Goal: Task Accomplishment & Management: Manage account settings

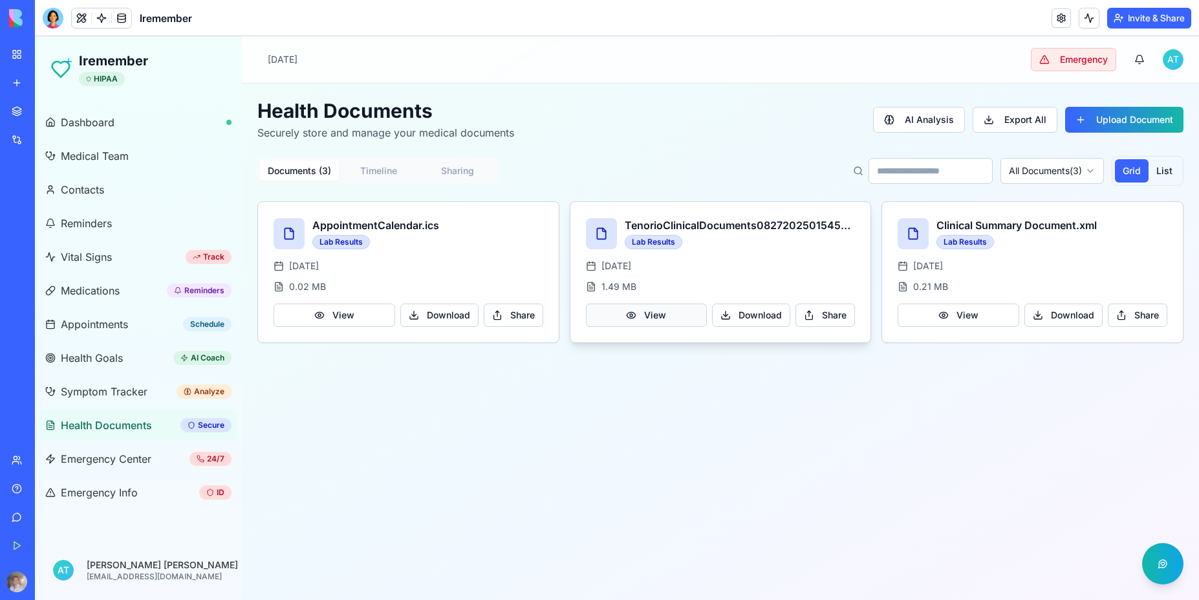
click at [658, 318] on button "View" at bounding box center [647, 314] width 122 height 23
click at [651, 316] on button "View" at bounding box center [647, 314] width 122 height 23
click at [754, 318] on button "Download" at bounding box center [751, 314] width 78 height 23
click at [1055, 21] on link at bounding box center [1061, 17] width 19 height 19
click at [1055, 23] on link at bounding box center [1061, 17] width 19 height 19
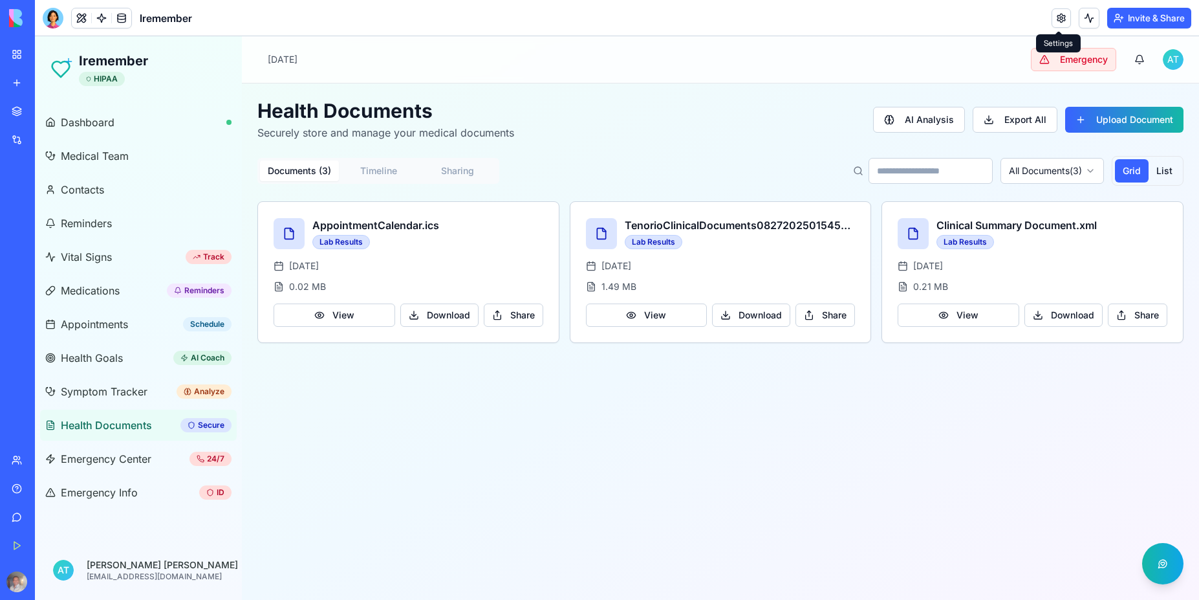
click at [1059, 25] on link at bounding box center [1061, 17] width 19 height 19
click at [1177, 61] on html "Iremember HIPAA Dashboard Medical Team Contacts Reminders Vital Signs Track Med…" at bounding box center [617, 317] width 1164 height 563
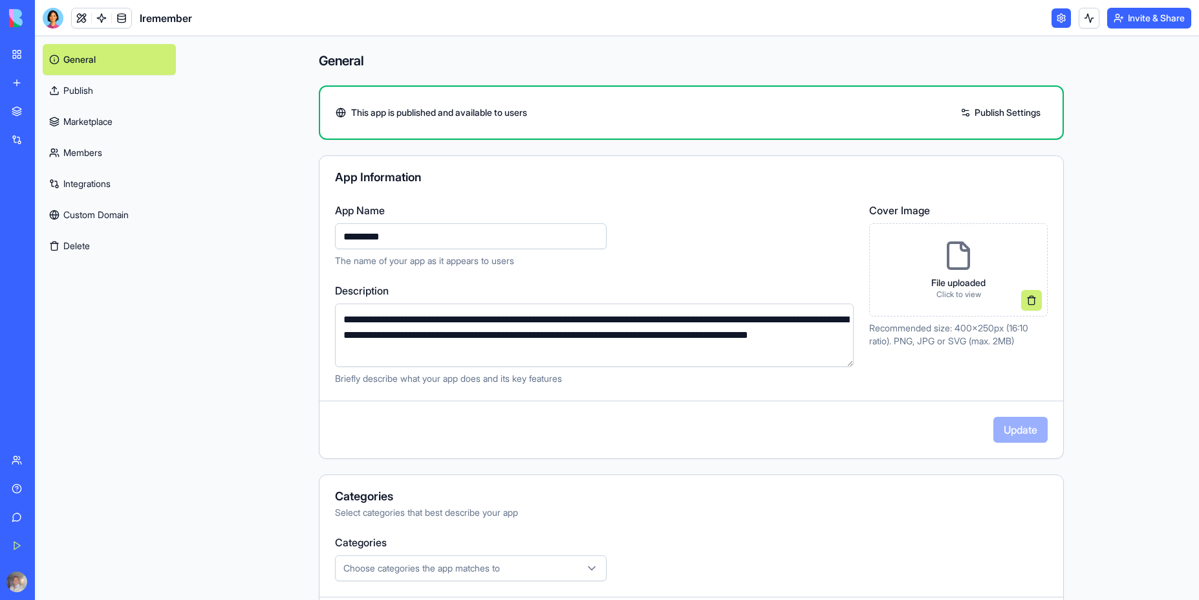
click at [997, 111] on link "Publish Settings" at bounding box center [1000, 112] width 93 height 21
click at [972, 113] on link "Publish Settings" at bounding box center [1000, 112] width 93 height 21
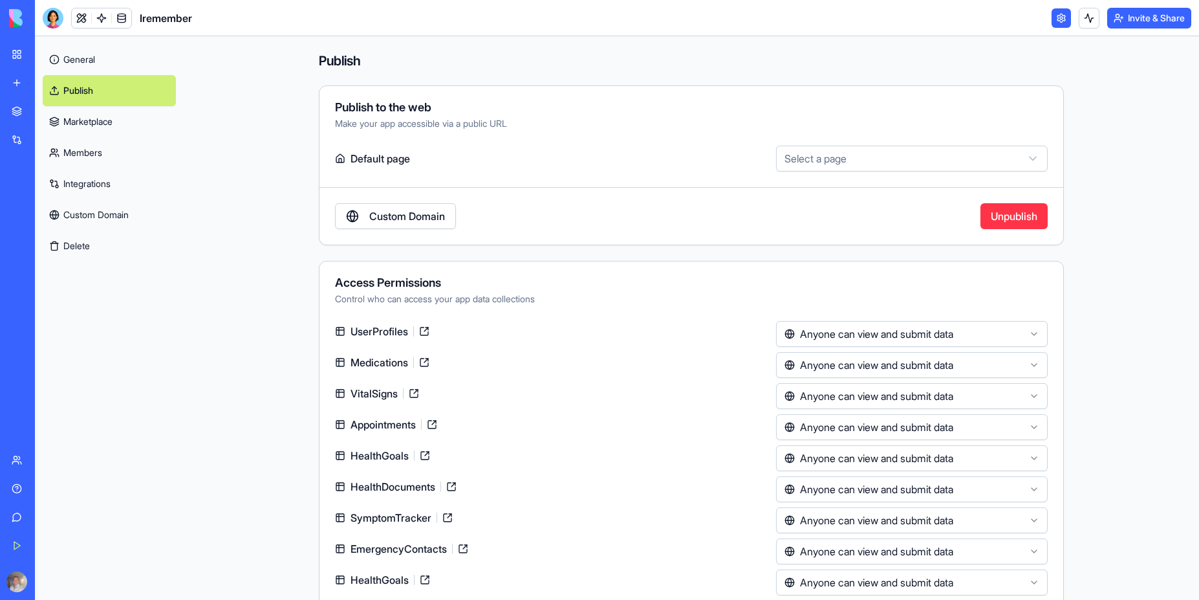
click at [48, 206] on div "[PERSON_NAME][GEOGRAPHIC_DATA][PERSON_NAME]" at bounding box center [30, 201] width 36 height 13
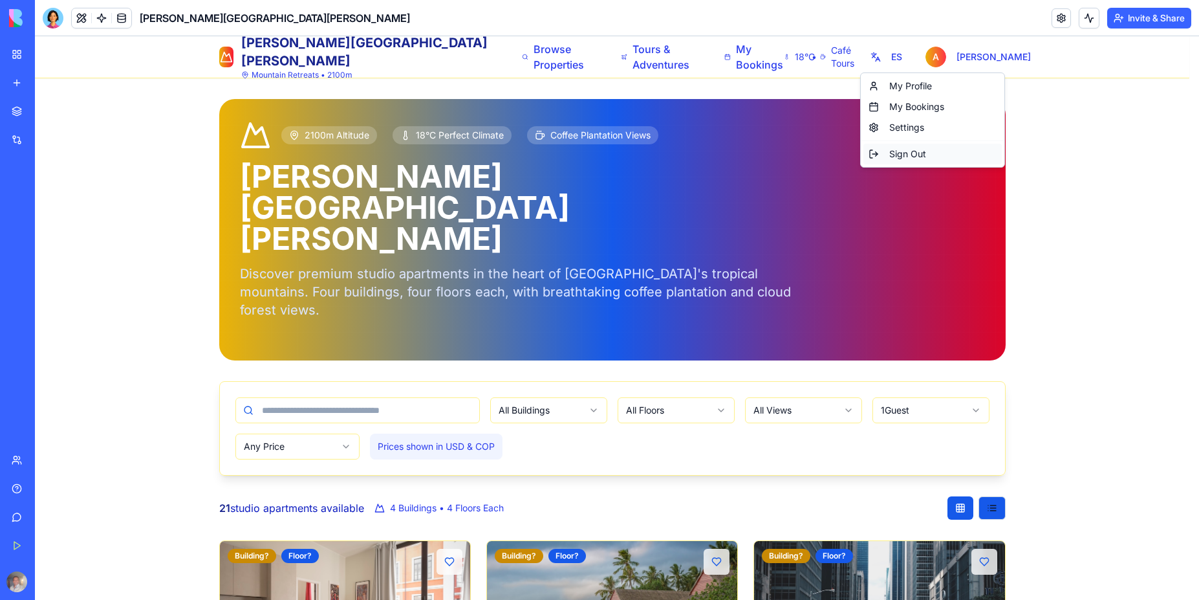
click at [915, 158] on div "Sign Out" at bounding box center [933, 154] width 138 height 21
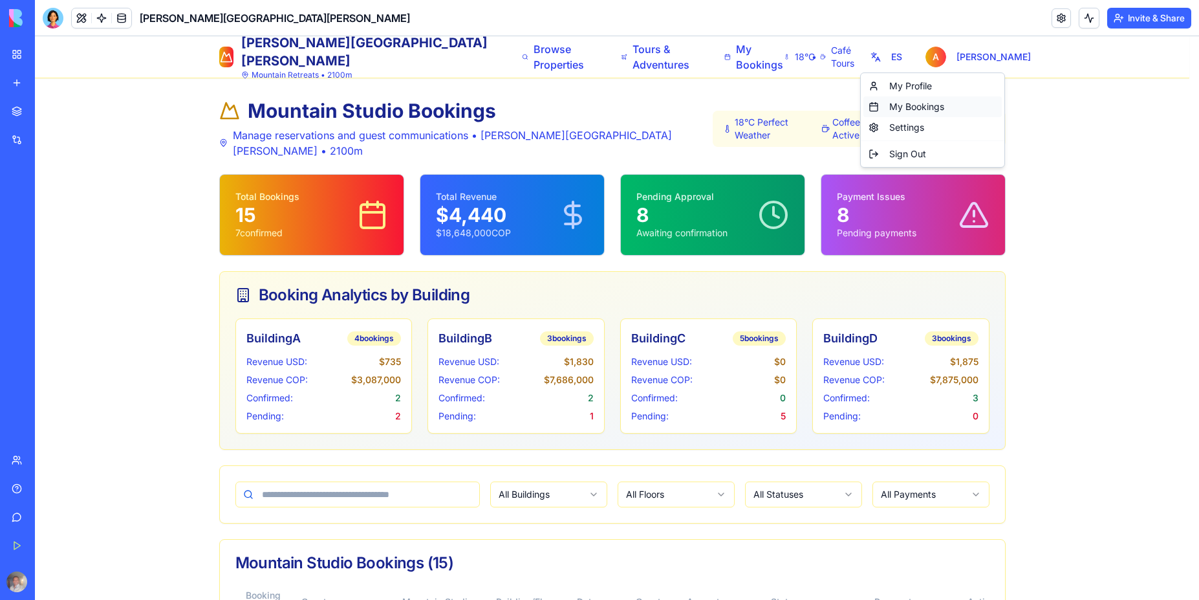
click at [928, 105] on div "My Bookings" at bounding box center [933, 106] width 138 height 21
